Goal: Find specific page/section: Find specific page/section

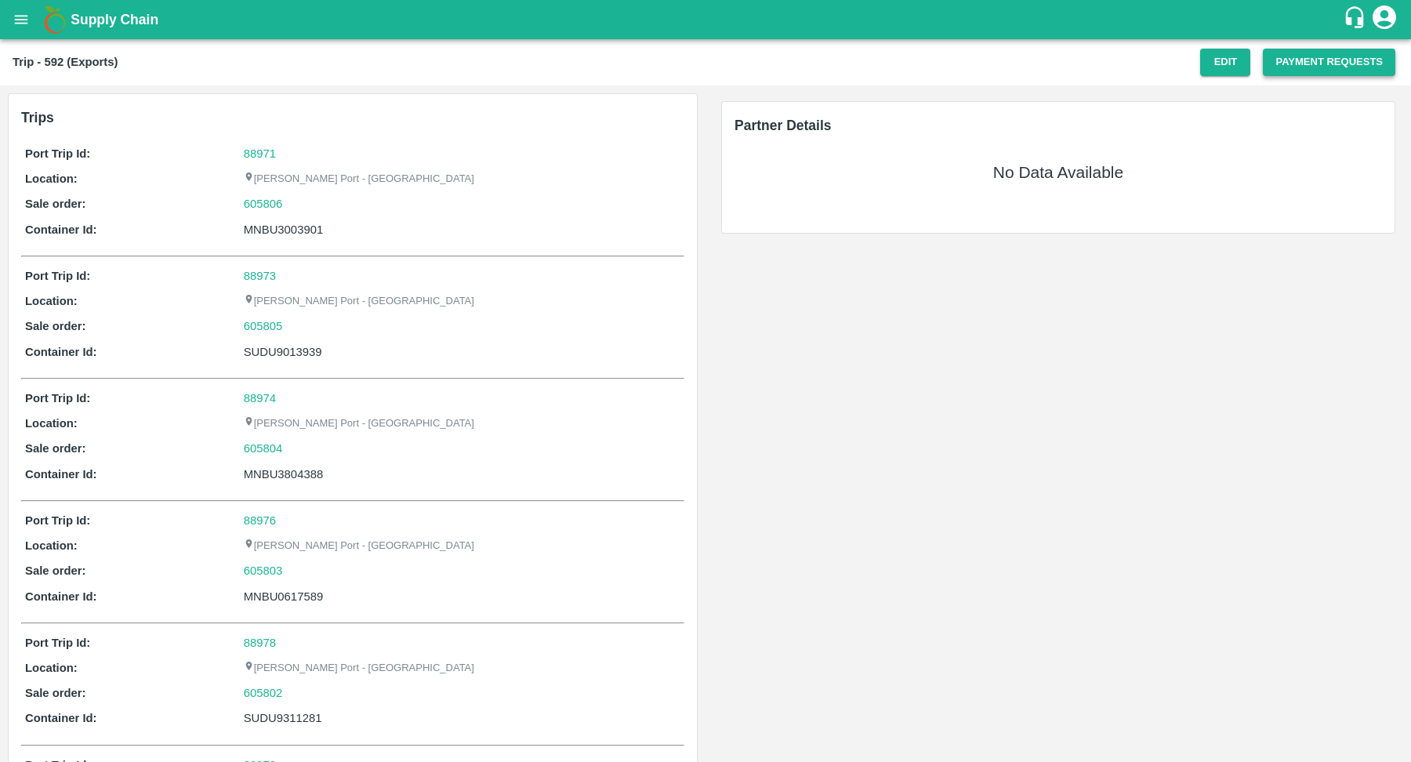
click at [1318, 62] on button "Payment Requests" at bounding box center [1328, 62] width 132 height 27
